Goal: Task Accomplishment & Management: Use online tool/utility

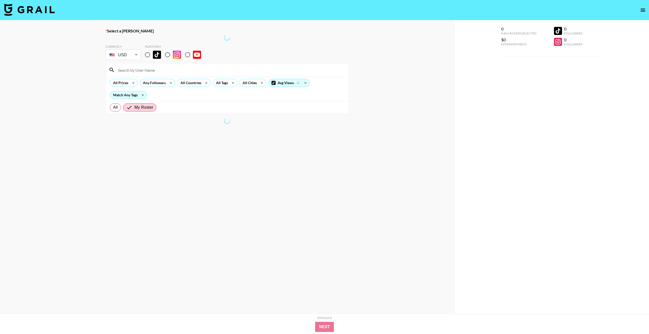
click at [155, 69] on input at bounding box center [230, 70] width 231 height 8
paste input "[DOMAIN_NAME]"
type input "[DOMAIN_NAME]"
click at [155, 69] on input "[DOMAIN_NAME]" at bounding box center [230, 70] width 231 height 8
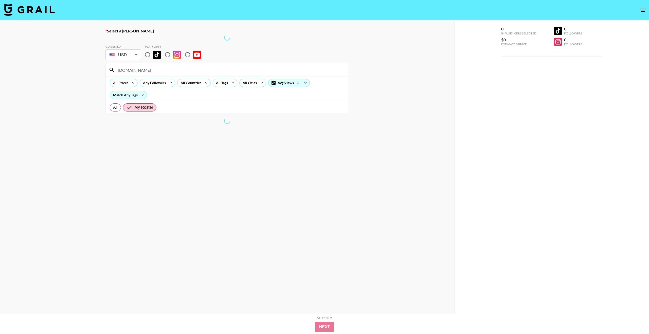
click at [155, 69] on input "[DOMAIN_NAME]" at bounding box center [230, 70] width 231 height 8
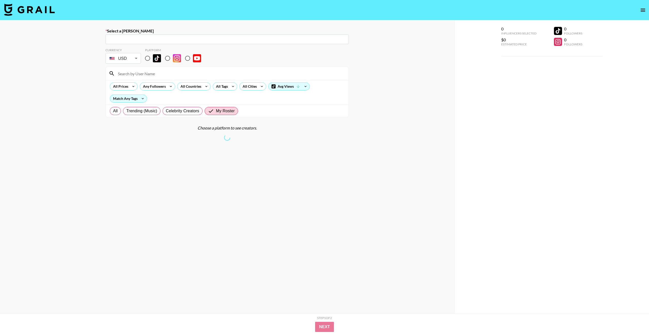
click at [150, 39] on input "text" at bounding box center [227, 40] width 237 height 6
paste input "[DOMAIN_NAME]"
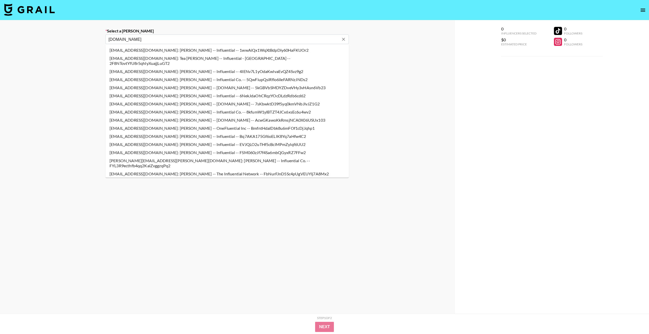
type input "[DOMAIN_NAME]"
